Goal: Task Accomplishment & Management: Complete application form

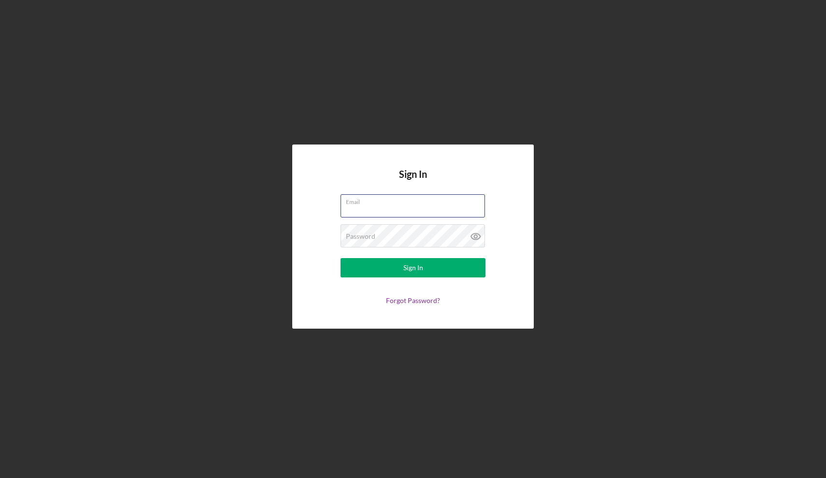
type input "[EMAIL_ADDRESS][DOMAIN_NAME]"
click at [421, 270] on div "Sign In" at bounding box center [414, 267] width 20 height 19
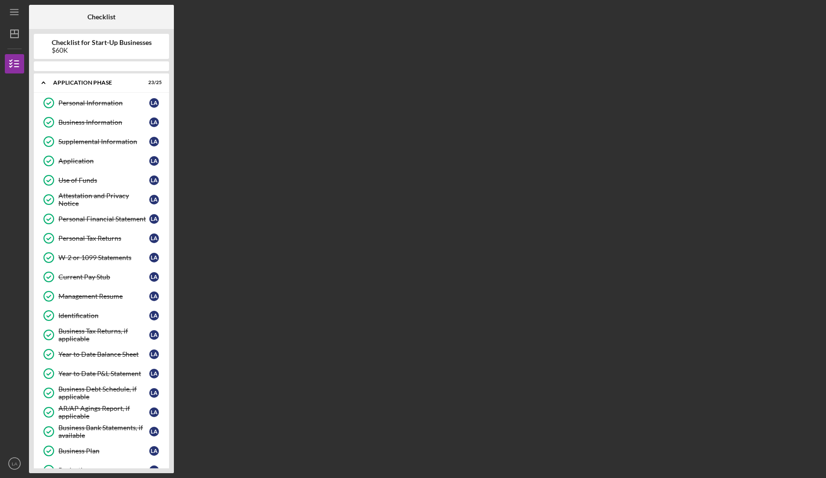
scroll to position [447, 0]
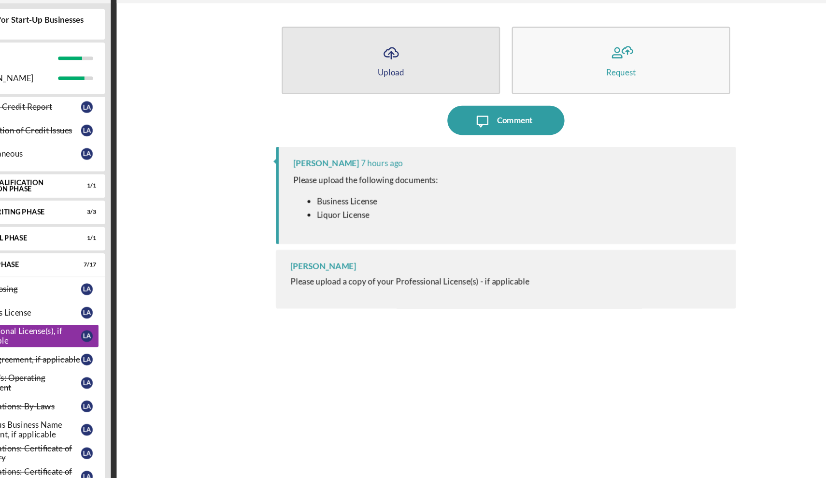
click at [335, 59] on button "Icon/Upload Upload" at bounding box center [405, 76] width 180 height 56
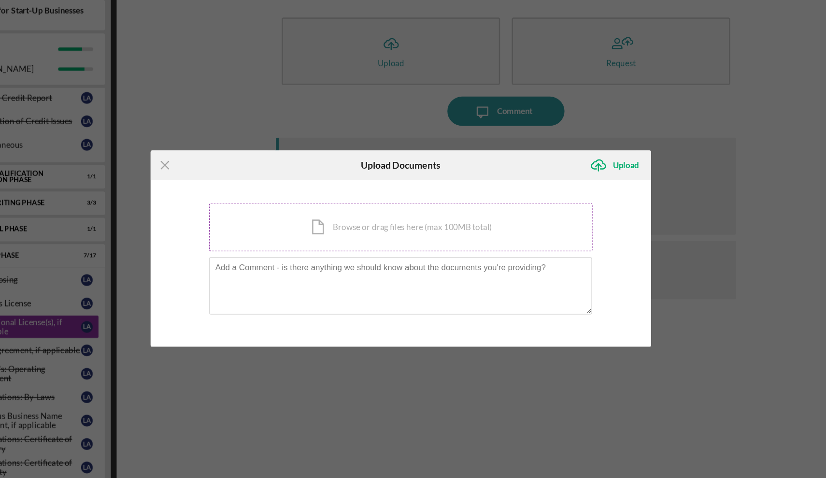
click at [278, 202] on div "Icon/Document Browse or drag files here (max 100MB total) Tap to choose files o…" at bounding box center [413, 222] width 317 height 40
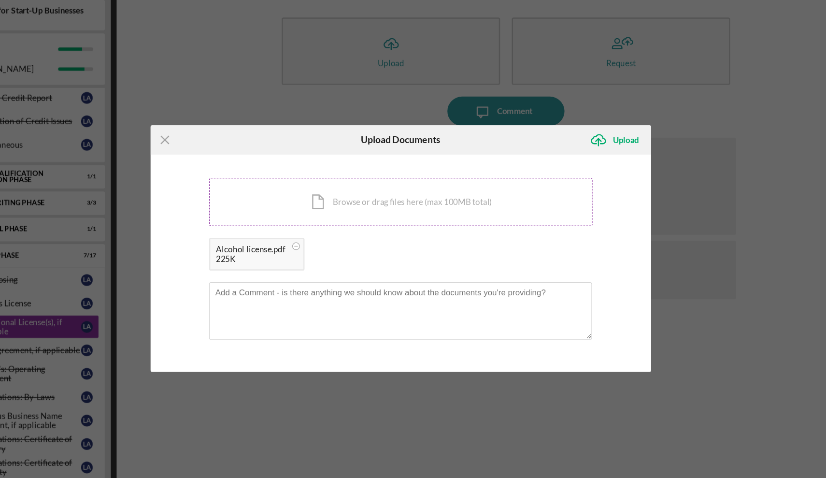
click at [306, 181] on div "Icon/Document Browse or drag files here (max 100MB total) Tap to choose files o…" at bounding box center [413, 201] width 317 height 40
click at [589, 140] on div "Upload" at bounding box center [600, 149] width 22 height 19
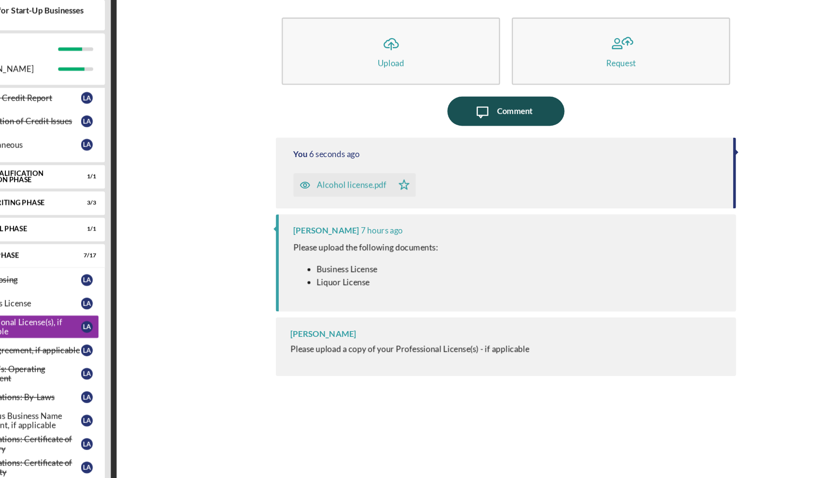
click at [493, 114] on div "Comment" at bounding box center [507, 126] width 29 height 24
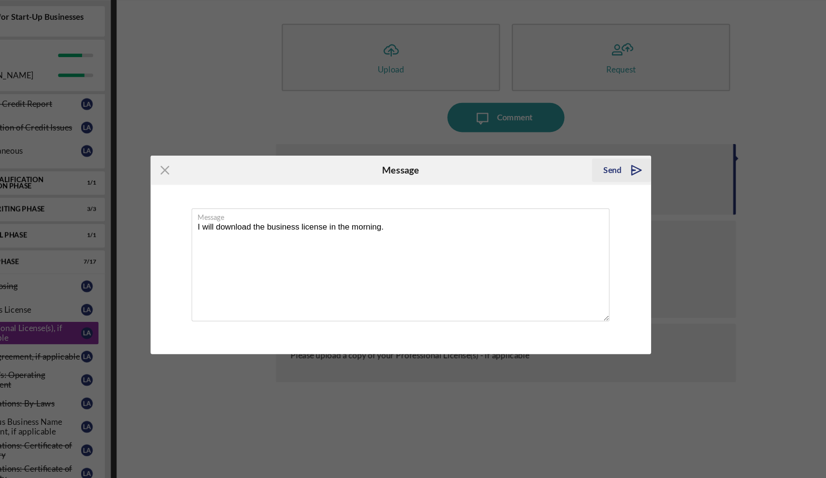
type textarea "I will download the business license in the morning."
click at [596, 157] on icon "Icon/icon-invite-send" at bounding box center [608, 169] width 24 height 24
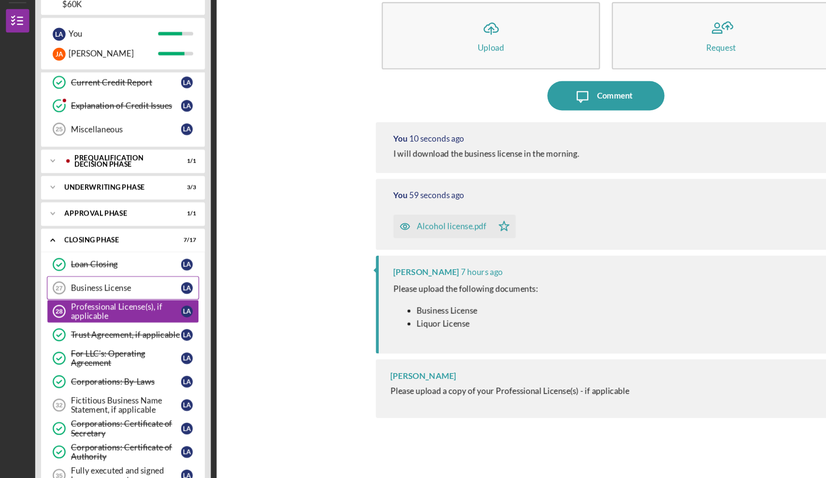
click at [98, 280] on div "Business License" at bounding box center [103, 284] width 91 height 8
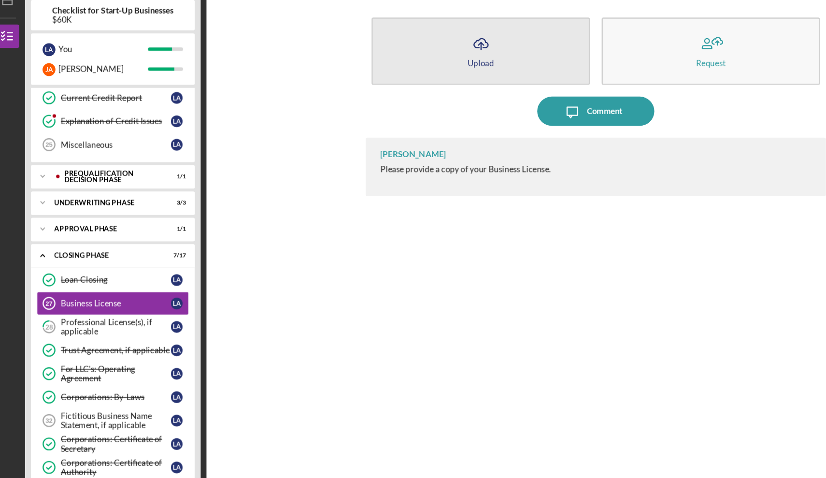
click at [403, 82] on div "Upload" at bounding box center [405, 85] width 22 height 7
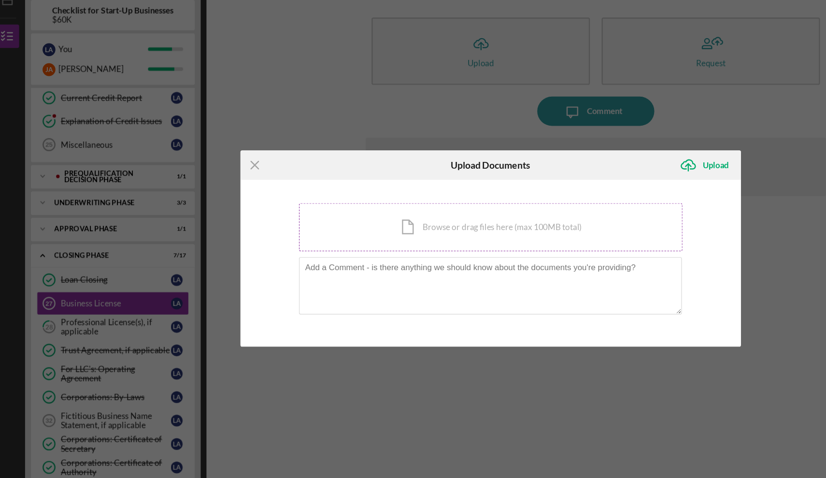
click at [374, 202] on div "Icon/Document Browse or drag files here (max 100MB total) Tap to choose files o…" at bounding box center [413, 222] width 317 height 40
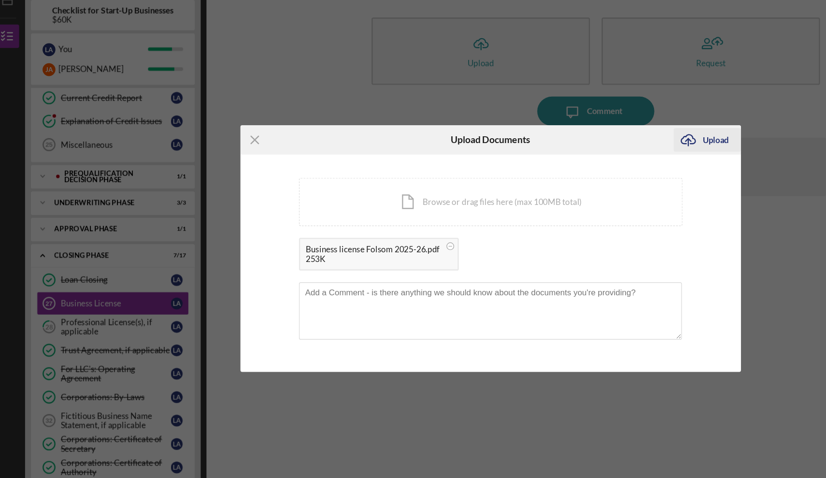
click at [592, 140] on div "Upload" at bounding box center [600, 149] width 22 height 19
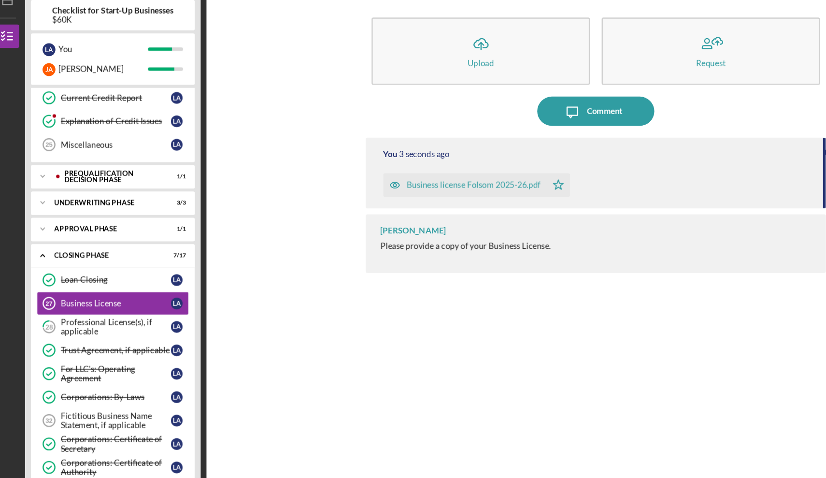
click at [380, 183] on div "Business license Folsom 2025-26.pdf" at bounding box center [399, 187] width 111 height 8
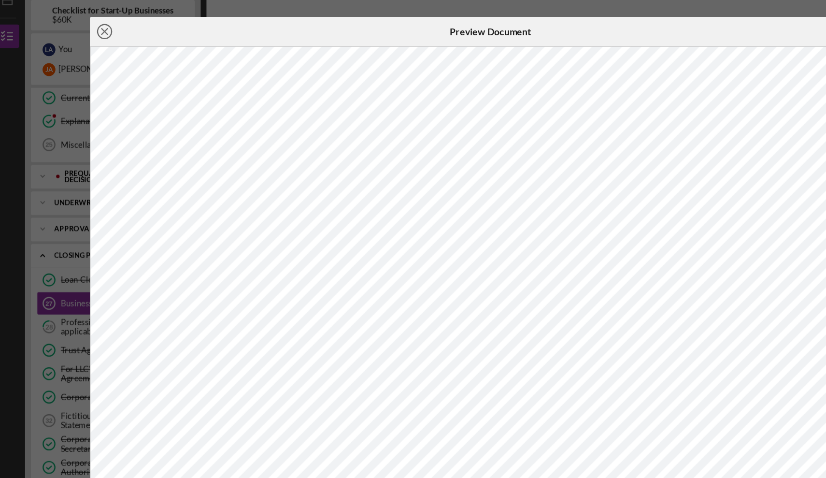
click at [92, 58] on line at bounding box center [94, 60] width 5 height 5
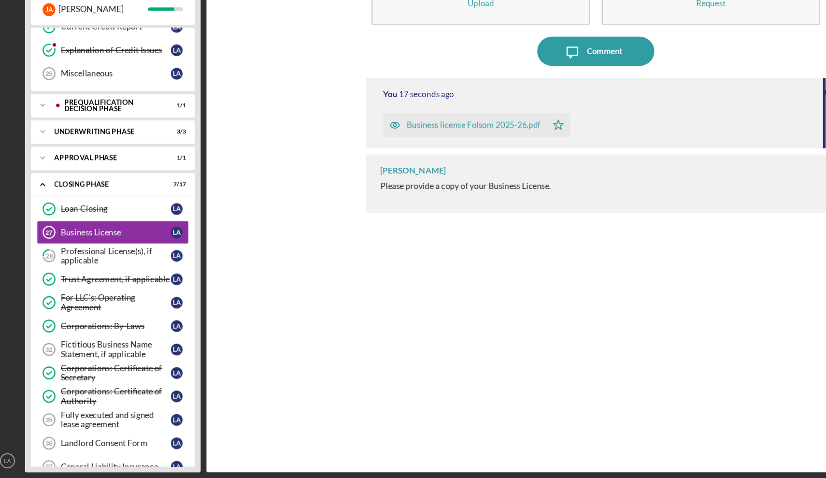
scroll to position [457, 0]
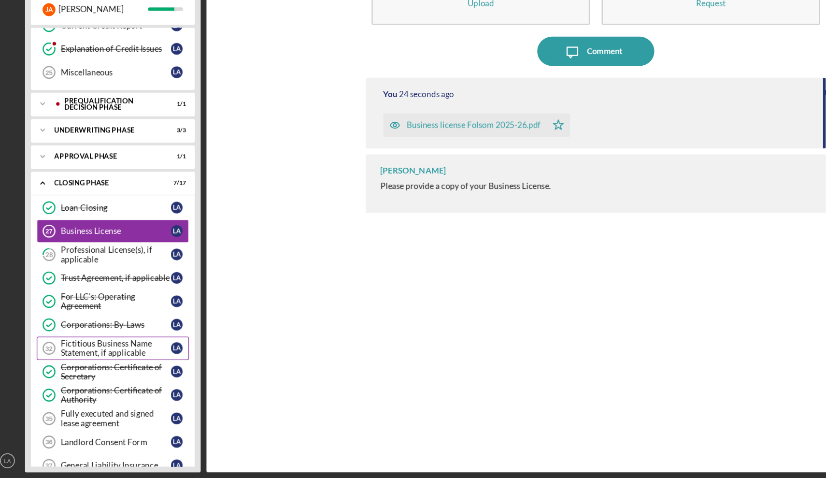
click at [96, 363] on div "Fictitious Business Name Statement, if applicable" at bounding box center [103, 370] width 91 height 15
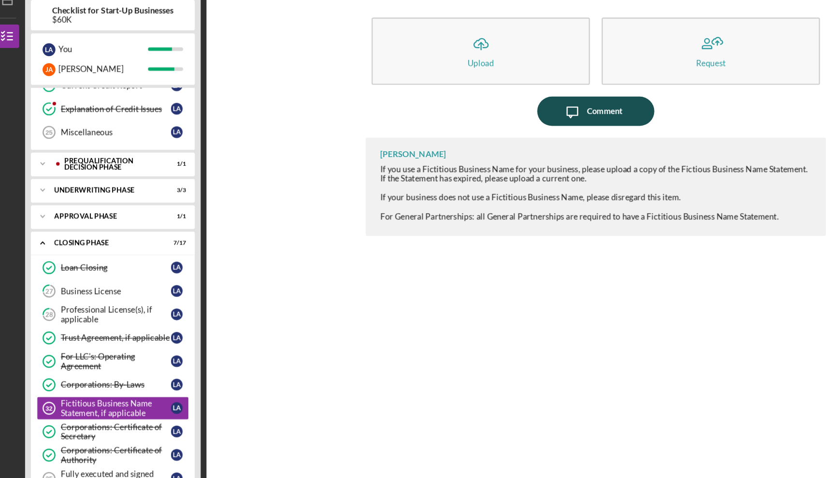
click at [483, 114] on icon "Icon/Message" at bounding box center [481, 126] width 24 height 24
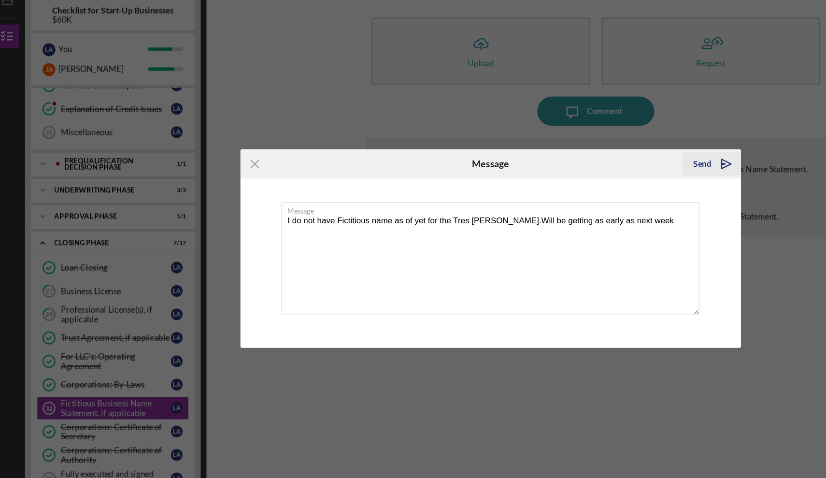
type textarea "I do not have Fictitious name as of yet for the Tres [PERSON_NAME].Will be gett…"
click at [583, 159] on div "Send" at bounding box center [588, 168] width 15 height 19
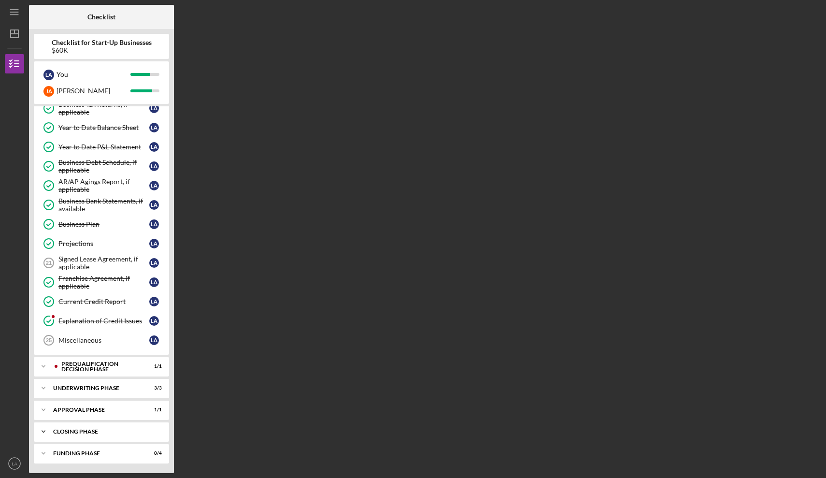
scroll to position [260, 0]
click at [89, 363] on div "Prequalification Decision Phase" at bounding box center [109, 366] width 96 height 11
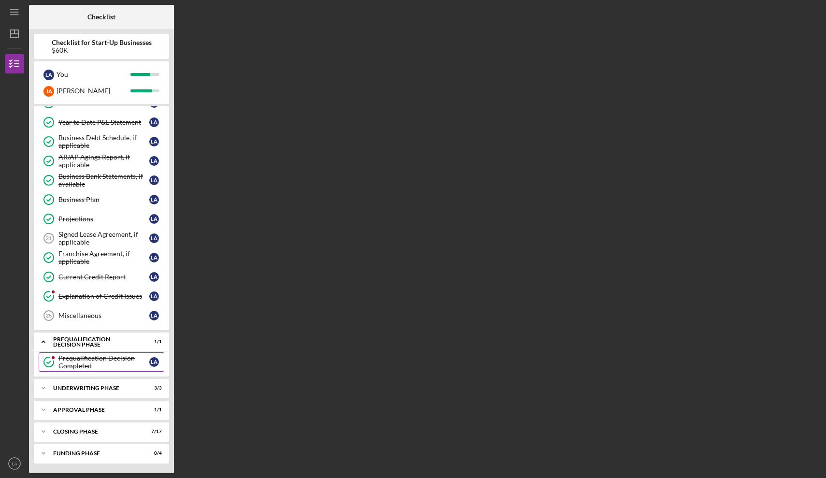
scroll to position [284, 0]
click at [104, 387] on div "Underwriting Phase" at bounding box center [105, 388] width 104 height 6
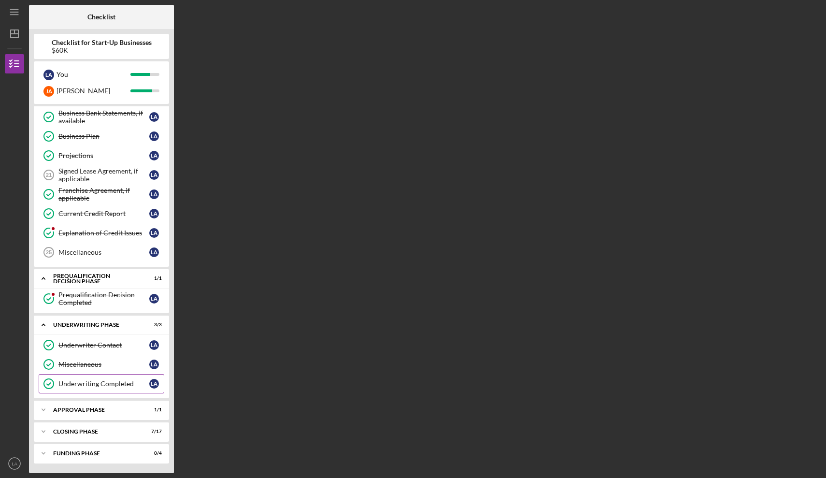
scroll to position [347, 0]
click at [93, 407] on div "Approval Phase" at bounding box center [105, 410] width 104 height 6
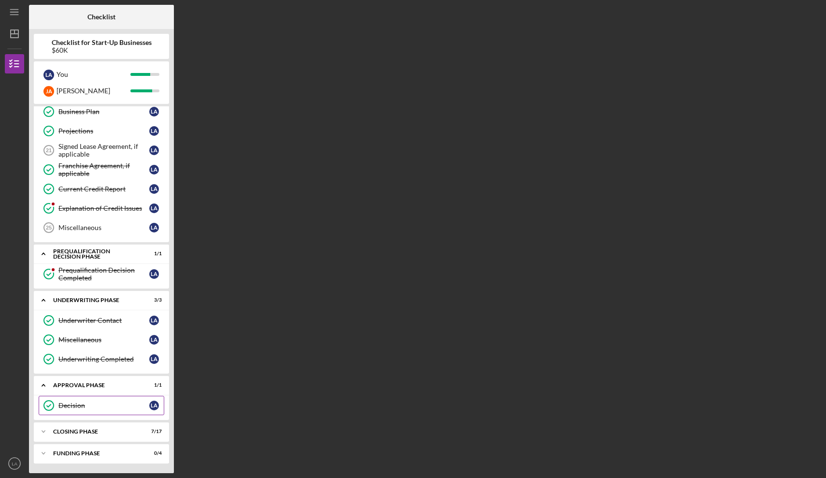
scroll to position [372, 0]
click at [87, 433] on div "Closing Phase" at bounding box center [105, 432] width 104 height 6
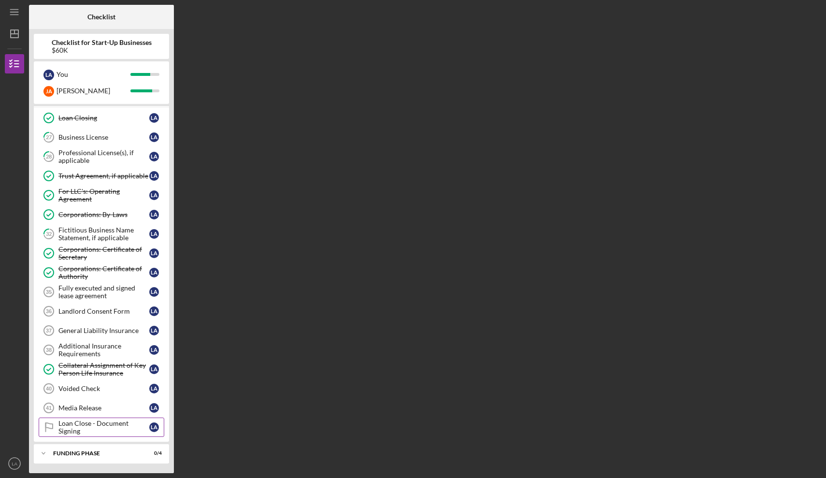
scroll to position [706, 0]
click at [323, 125] on div "Checklist Checklist for Start-Up Businesses $60K L A You J A Jose Icon/Expander…" at bounding box center [425, 239] width 793 height 468
click at [88, 450] on div "Funding Phase" at bounding box center [105, 453] width 104 height 6
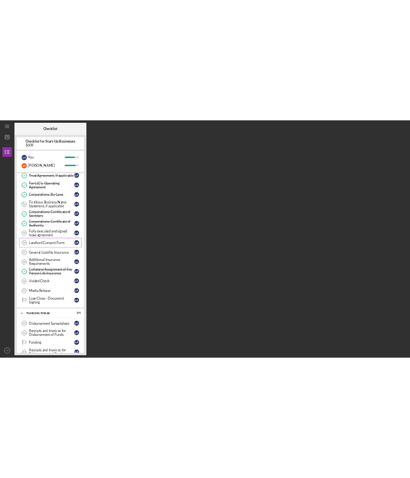
scroll to position [771, 0]
